Goal: Task Accomplishment & Management: Use online tool/utility

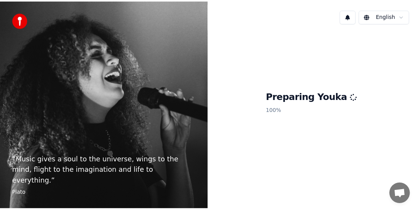
scroll to position [179, 0]
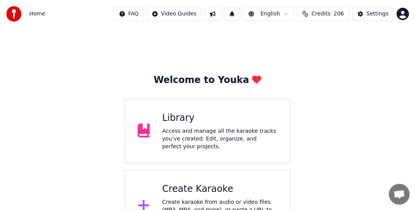
click at [196, 134] on div "Access and manage all the karaoke tracks you’ve created. Edit, organize, and pe…" at bounding box center [219, 138] width 115 height 23
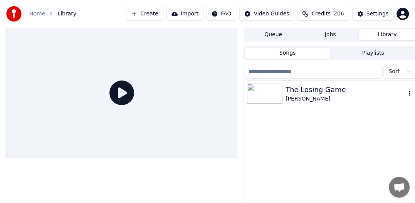
click at [318, 91] on div "The Losing Game" at bounding box center [345, 89] width 120 height 11
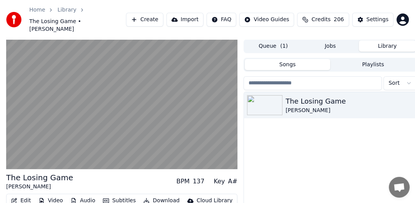
click at [399, 74] on html "Home Library The Losing Game • [PERSON_NAME] Create Import FAQ Video Guides Cre…" at bounding box center [207, 101] width 415 height 203
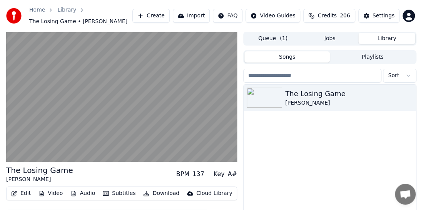
click at [397, 75] on html "Home Library The Losing Game • [PERSON_NAME] Create Import FAQ Video Guides Cre…" at bounding box center [210, 105] width 421 height 210
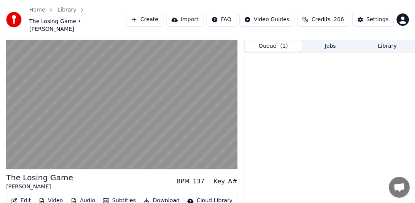
click at [272, 40] on button "Queue ( 1 )" at bounding box center [273, 45] width 57 height 11
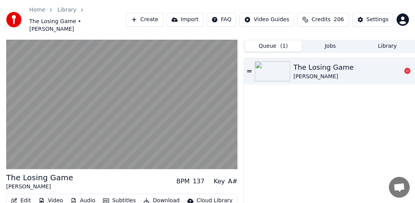
click at [340, 62] on div "The Losing Game" at bounding box center [323, 67] width 60 height 11
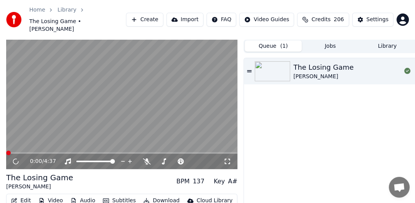
click at [155, 97] on video at bounding box center [121, 104] width 231 height 130
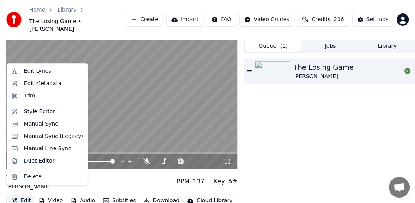
click at [25, 195] on button "Edit" at bounding box center [21, 200] width 26 height 11
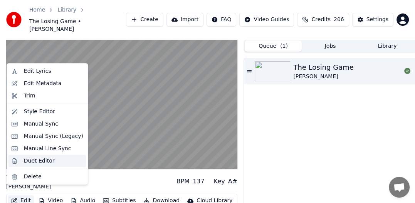
click at [41, 161] on div "Duet Editor" at bounding box center [39, 161] width 31 height 8
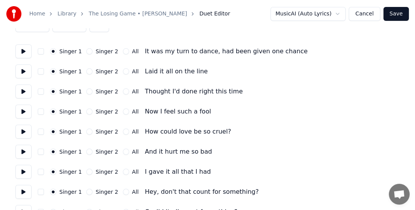
scroll to position [8, 0]
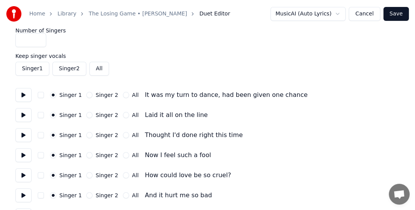
click at [34, 39] on input "*" at bounding box center [30, 40] width 31 height 14
click at [40, 39] on input "*" at bounding box center [30, 40] width 31 height 14
click at [37, 41] on input "*" at bounding box center [30, 40] width 31 height 14
click at [37, 42] on input "*" at bounding box center [30, 40] width 31 height 14
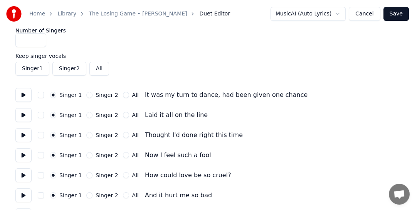
click at [37, 42] on input "*" at bounding box center [30, 40] width 31 height 14
click at [76, 45] on div "Number of Singers *" at bounding box center [207, 37] width 384 height 19
click at [40, 42] on input "*" at bounding box center [30, 40] width 31 height 14
click at [40, 37] on input "*" at bounding box center [30, 40] width 31 height 14
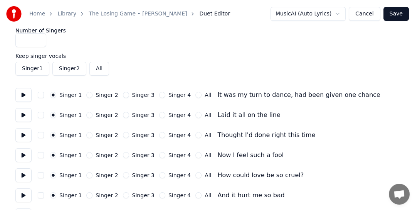
click at [40, 37] on input "*" at bounding box center [30, 40] width 31 height 14
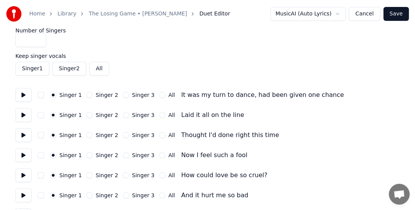
click at [39, 41] on input "*" at bounding box center [30, 40] width 31 height 14
type input "*"
click at [39, 41] on input "*" at bounding box center [30, 40] width 31 height 14
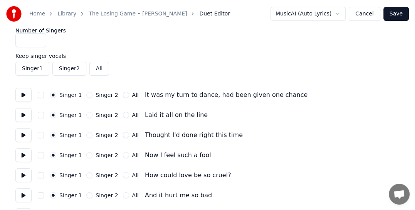
click at [39, 41] on input "*" at bounding box center [30, 40] width 31 height 14
click at [165, 32] on label "Number of Singers" at bounding box center [207, 30] width 384 height 5
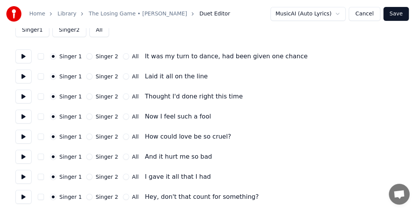
click at [75, 57] on label "Singer 1" at bounding box center [70, 56] width 22 height 5
click at [56, 57] on button "Singer 1" at bounding box center [53, 56] width 6 height 6
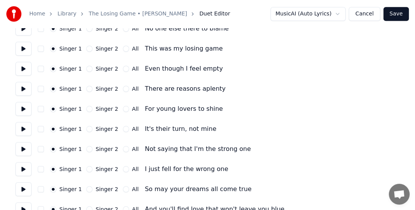
scroll to position [508, 0]
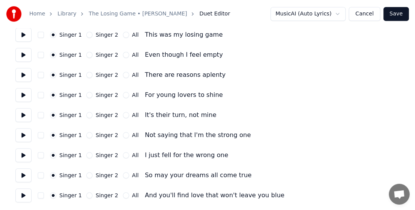
click at [403, 195] on span "Open chat" at bounding box center [399, 194] width 12 height 10
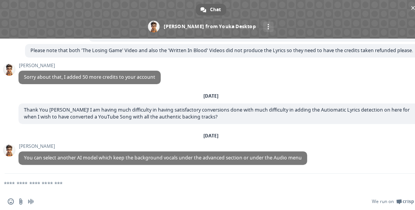
scroll to position [470, 0]
click at [414, 8] on span "Close chat" at bounding box center [413, 8] width 4 height 4
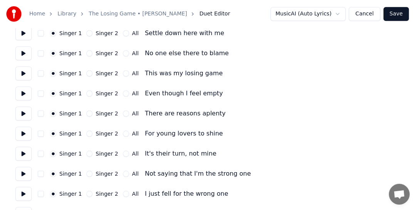
click at [399, 14] on button "Save" at bounding box center [395, 14] width 25 height 14
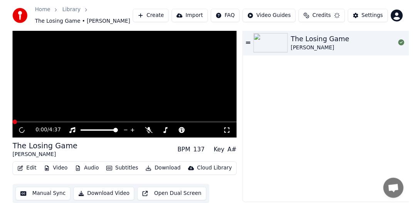
scroll to position [26, 0]
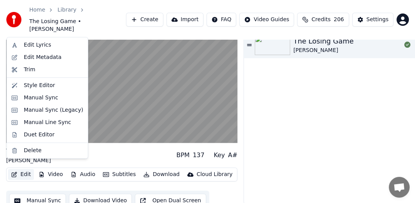
click at [18, 169] on button "Edit" at bounding box center [21, 174] width 26 height 11
click at [49, 86] on div "Style Editor" at bounding box center [39, 86] width 31 height 8
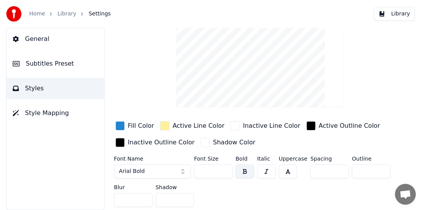
scroll to position [45, 0]
click at [35, 39] on span "General" at bounding box center [37, 38] width 24 height 9
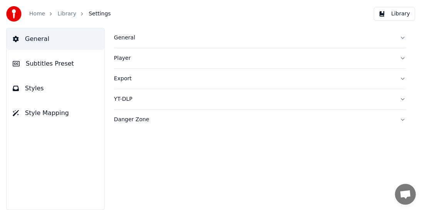
scroll to position [0, 0]
click at [132, 38] on div "General" at bounding box center [254, 38] width 280 height 8
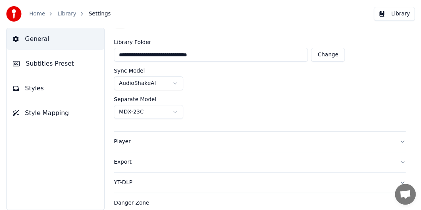
scroll to position [43, 0]
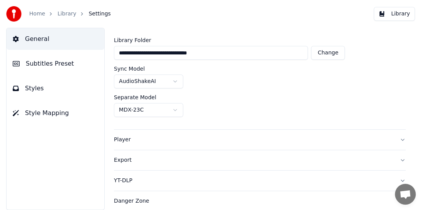
click at [39, 89] on span "Styles" at bounding box center [34, 88] width 19 height 9
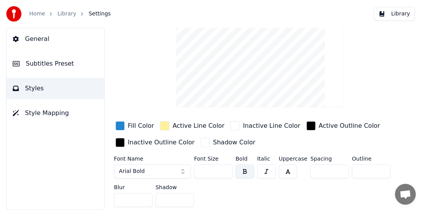
click at [28, 113] on span "Style Mapping" at bounding box center [47, 112] width 44 height 9
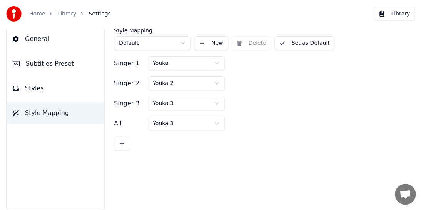
scroll to position [0, 0]
click at [180, 42] on html "Home Library Settings Library General Subtitles Preset Styles Style Mapping Sty…" at bounding box center [210, 105] width 421 height 210
click at [32, 88] on span "Styles" at bounding box center [34, 88] width 19 height 9
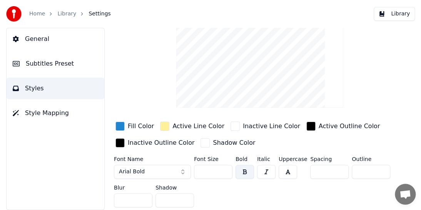
scroll to position [45, 0]
click at [225, 164] on input "**" at bounding box center [213, 171] width 39 height 14
click at [225, 164] on input "***" at bounding box center [213, 171] width 39 height 14
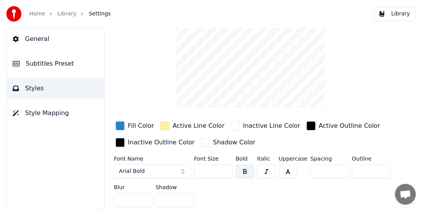
click at [225, 164] on input "***" at bounding box center [213, 171] width 39 height 14
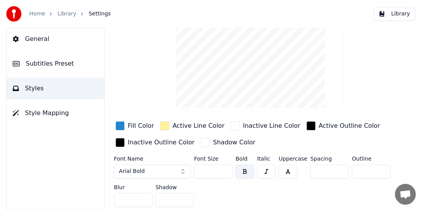
click at [225, 164] on input "***" at bounding box center [213, 171] width 39 height 14
type input "***"
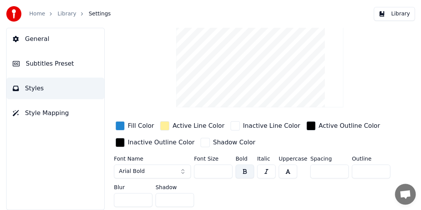
click at [225, 164] on input "***" at bounding box center [213, 171] width 39 height 14
click at [246, 166] on button "button" at bounding box center [245, 171] width 18 height 14
click at [243, 165] on button "button" at bounding box center [245, 171] width 18 height 14
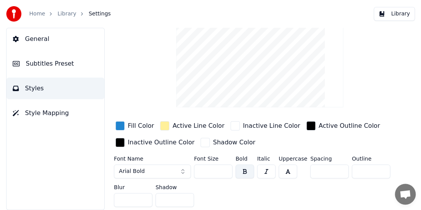
click at [381, 164] on input "**" at bounding box center [371, 171] width 39 height 14
click at [379, 166] on input "**" at bounding box center [371, 171] width 39 height 14
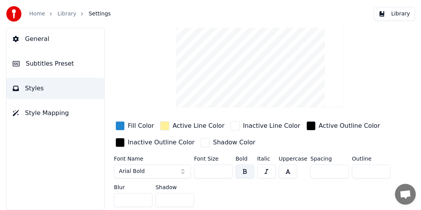
click at [379, 166] on input "*" at bounding box center [371, 171] width 39 height 14
type input "**"
click at [379, 164] on input "**" at bounding box center [371, 171] width 39 height 14
click at [92, 12] on span "Settings" at bounding box center [100, 14] width 22 height 8
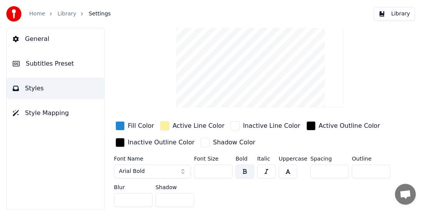
click at [92, 12] on span "Settings" at bounding box center [100, 14] width 22 height 8
click at [44, 37] on span "General" at bounding box center [37, 38] width 24 height 9
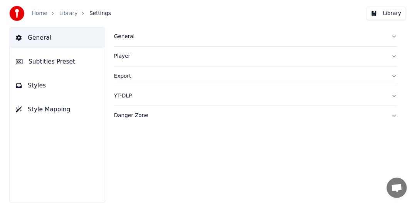
scroll to position [0, 0]
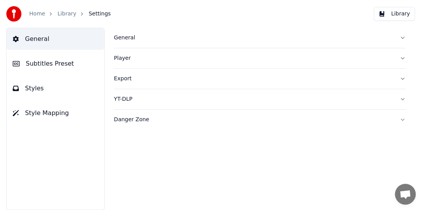
click at [126, 57] on div "Player" at bounding box center [254, 58] width 280 height 8
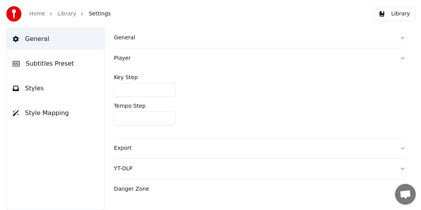
click at [33, 91] on span "Styles" at bounding box center [34, 88] width 19 height 9
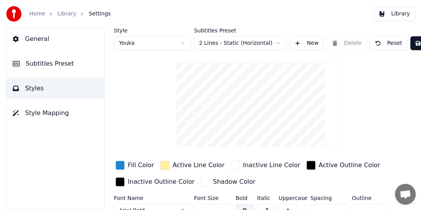
click at [34, 41] on span "General" at bounding box center [37, 38] width 24 height 9
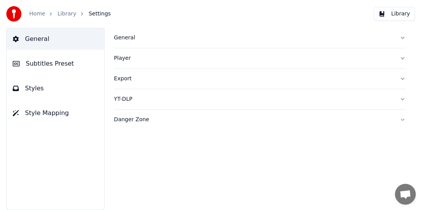
click at [32, 62] on span "Subtitles Preset" at bounding box center [50, 63] width 48 height 9
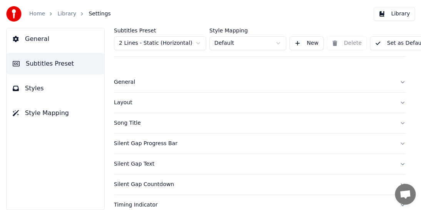
click at [92, 13] on span "Settings" at bounding box center [100, 14] width 22 height 8
click at [92, 15] on span "Settings" at bounding box center [100, 14] width 22 height 8
click at [63, 12] on link "Library" at bounding box center [66, 14] width 19 height 8
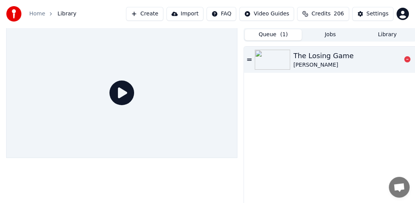
click at [251, 62] on icon at bounding box center [249, 59] width 5 height 5
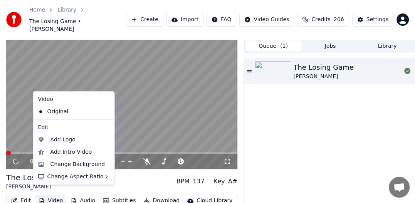
click at [48, 195] on button "Video" at bounding box center [50, 200] width 30 height 11
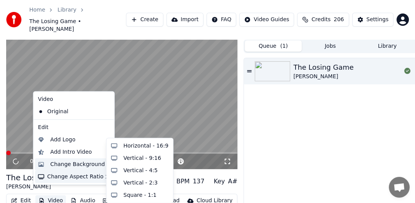
click at [70, 164] on div "Change Background" at bounding box center [77, 165] width 55 height 8
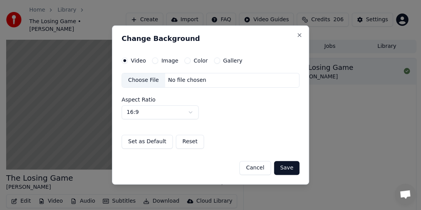
click at [148, 78] on div "Choose File" at bounding box center [143, 80] width 43 height 14
click at [291, 166] on button "Save" at bounding box center [286, 168] width 25 height 14
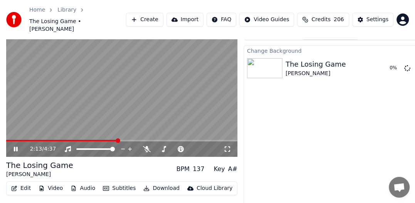
scroll to position [26, 0]
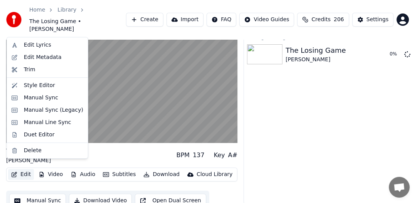
click at [12, 172] on icon "button" at bounding box center [14, 174] width 5 height 5
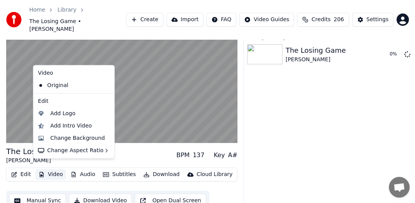
click at [47, 169] on button "Video" at bounding box center [50, 174] width 30 height 11
click at [57, 117] on div "Add Logo" at bounding box center [62, 114] width 25 height 8
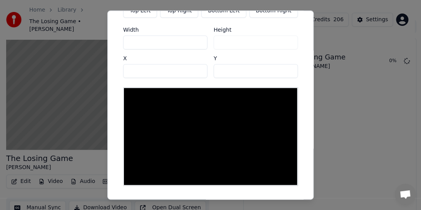
scroll to position [43, 0]
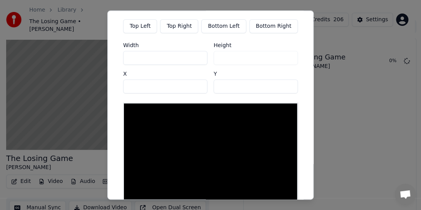
click at [272, 30] on button "Bottom Right" at bounding box center [273, 26] width 49 height 14
type input "****"
type input "***"
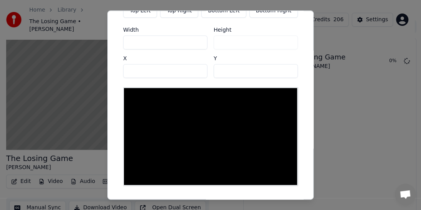
scroll to position [82, 0]
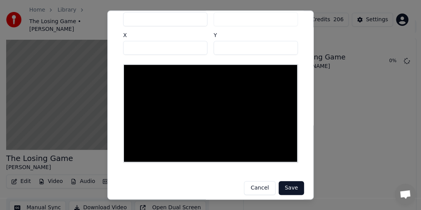
click at [280, 181] on button "Save" at bounding box center [291, 188] width 25 height 14
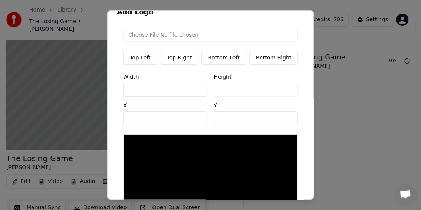
scroll to position [0, 0]
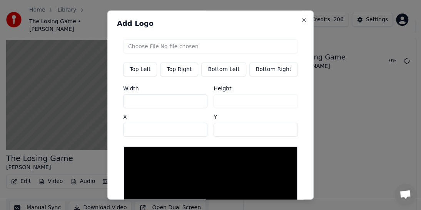
click at [164, 46] on input "file" at bounding box center [210, 46] width 175 height 14
type input "**********"
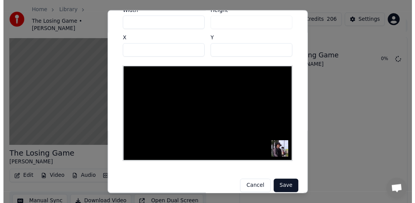
scroll to position [82, 0]
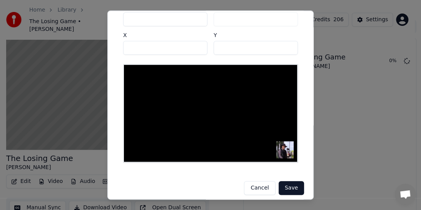
click at [282, 186] on button "Save" at bounding box center [291, 188] width 25 height 14
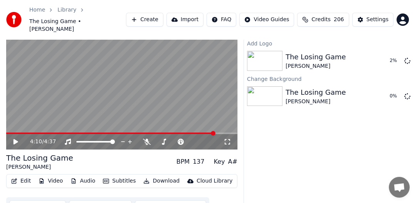
click at [12, 139] on icon at bounding box center [21, 142] width 18 height 6
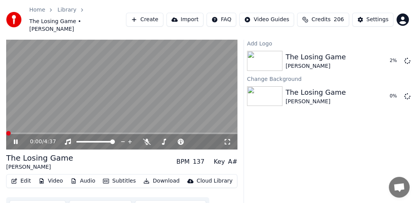
click at [6, 131] on span at bounding box center [8, 133] width 5 height 5
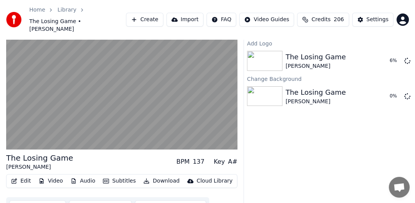
click at [178, 200] on button "Open Dual Screen" at bounding box center [170, 207] width 71 height 14
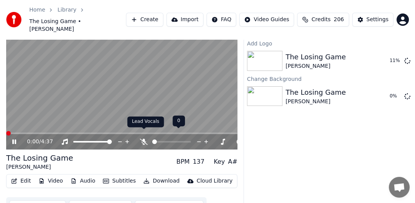
click at [144, 139] on icon at bounding box center [144, 142] width 8 height 6
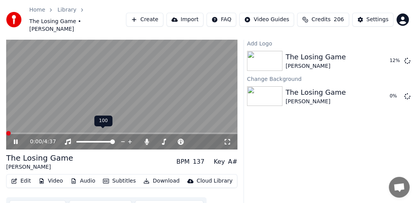
drag, startPoint x: 109, startPoint y: 132, endPoint x: 87, endPoint y: 136, distance: 22.7
click at [87, 138] on div at bounding box center [103, 142] width 62 height 8
click at [115, 139] on span at bounding box center [112, 141] width 5 height 5
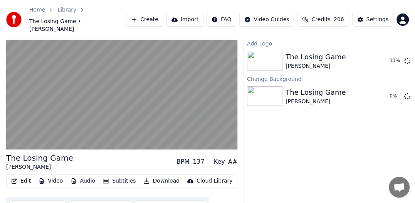
scroll to position [26, 0]
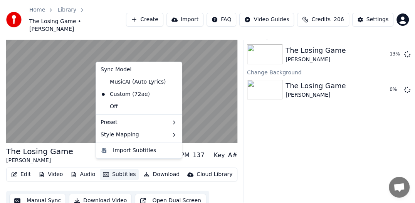
click at [114, 169] on button "Subtitles" at bounding box center [119, 174] width 39 height 11
click at [123, 79] on div "MusicAI (Auto Lyrics)" at bounding box center [132, 82] width 71 height 12
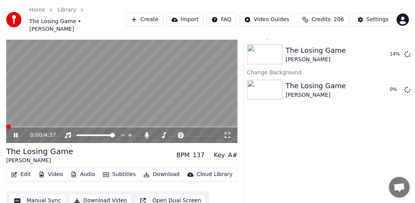
click at [114, 169] on button "Subtitles" at bounding box center [119, 174] width 39 height 11
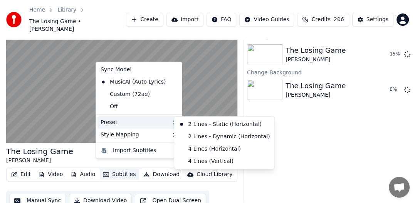
click at [119, 124] on div "Preset" at bounding box center [138, 122] width 83 height 12
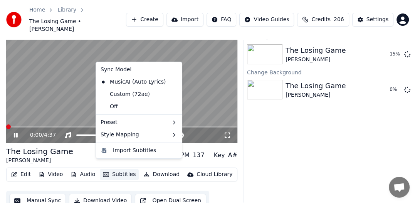
click at [222, 87] on video at bounding box center [121, 78] width 231 height 130
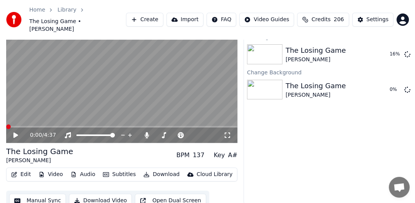
click at [16, 132] on icon at bounding box center [15, 134] width 5 height 5
click at [17, 132] on icon at bounding box center [21, 135] width 18 height 6
click at [86, 124] on span at bounding box center [87, 126] width 5 height 5
click at [189, 94] on video at bounding box center [121, 78] width 231 height 130
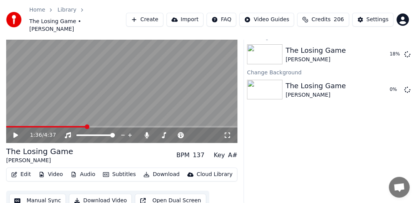
click at [189, 94] on video at bounding box center [121, 78] width 231 height 130
click at [99, 124] on span at bounding box center [99, 126] width 5 height 5
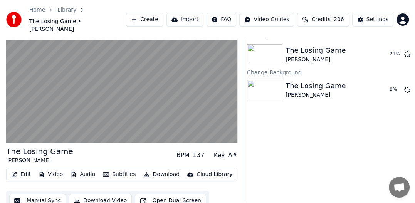
click at [62, 169] on button "Video" at bounding box center [50, 174] width 30 height 11
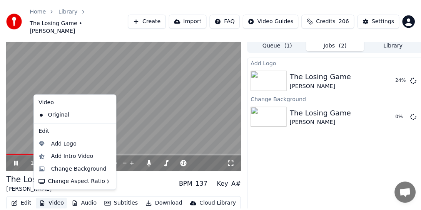
scroll to position [0, 0]
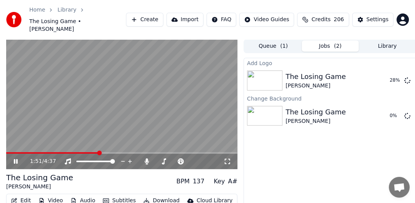
click at [287, 163] on div "Add Logo The Losing Game [PERSON_NAME] 28 % Change Background The Losing Game […" at bounding box center [329, 144] width 173 height 173
click at [208, 159] on span at bounding box center [207, 161] width 5 height 5
click at [368, 16] on div "Settings" at bounding box center [377, 20] width 22 height 8
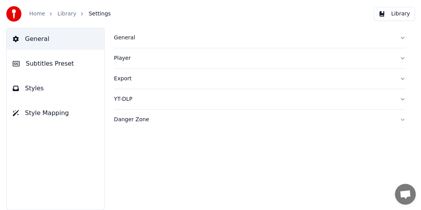
click at [404, 39] on button "General" at bounding box center [260, 38] width 292 height 20
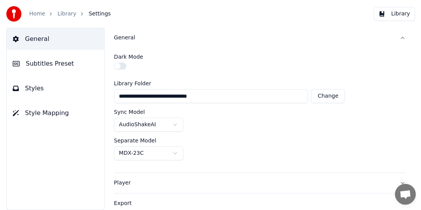
click at [51, 92] on button "Styles" at bounding box center [56, 88] width 98 height 22
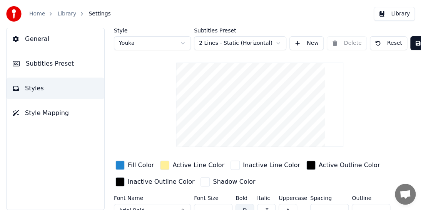
click at [35, 111] on span "Style Mapping" at bounding box center [47, 112] width 44 height 9
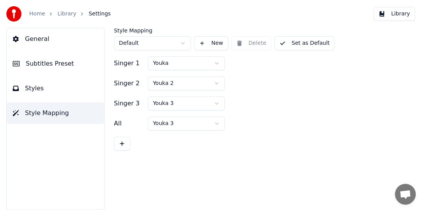
click at [311, 46] on button "Set as Default" at bounding box center [305, 43] width 60 height 14
click at [63, 10] on link "Library" at bounding box center [66, 14] width 19 height 8
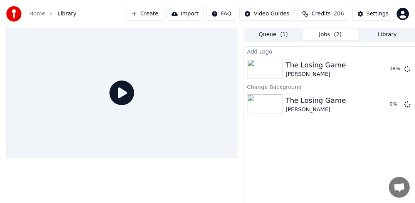
click at [122, 91] on icon at bounding box center [121, 92] width 25 height 25
